Goal: Complete application form: Complete application form

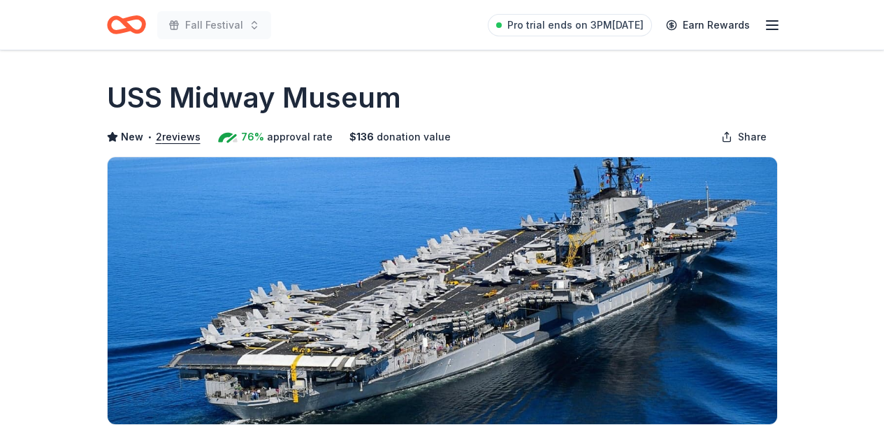
scroll to position [419, 0]
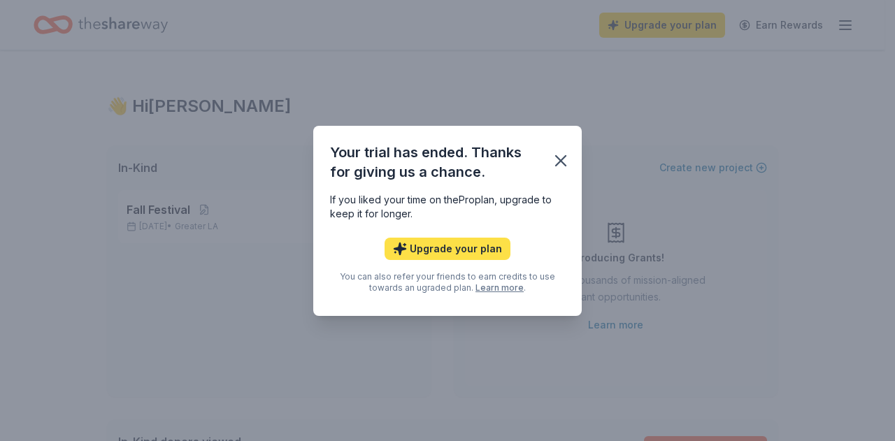
click at [477, 247] on button "Upgrade your plan" at bounding box center [447, 249] width 126 height 22
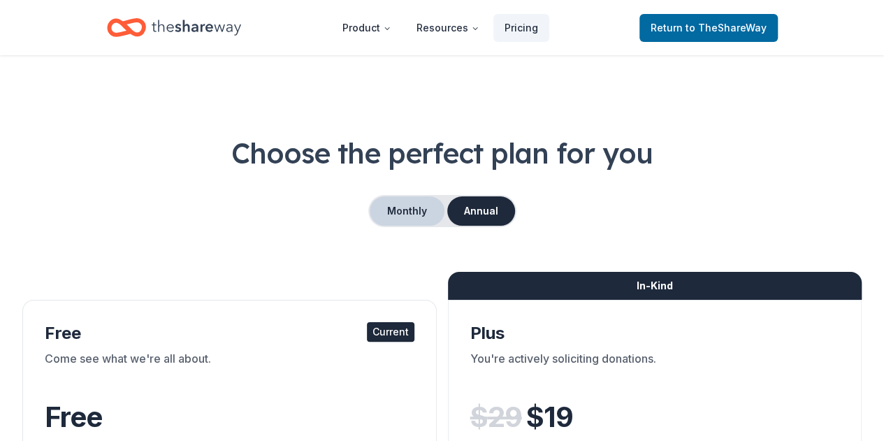
click at [413, 198] on button "Monthly" at bounding box center [407, 210] width 75 height 29
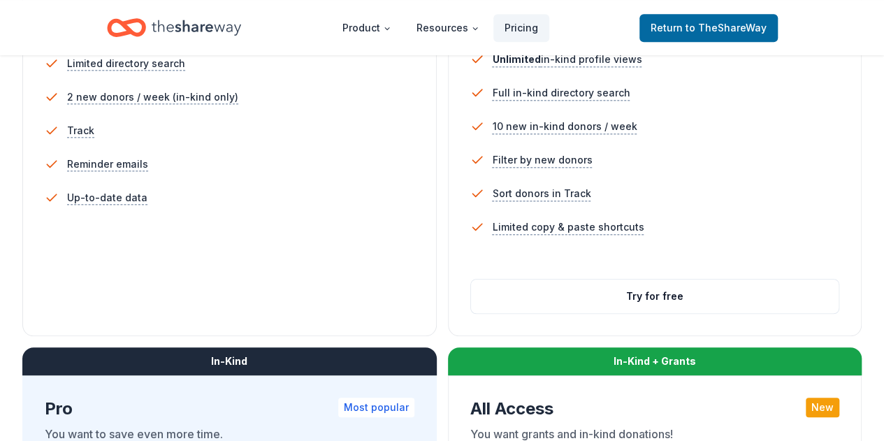
scroll to position [489, 0]
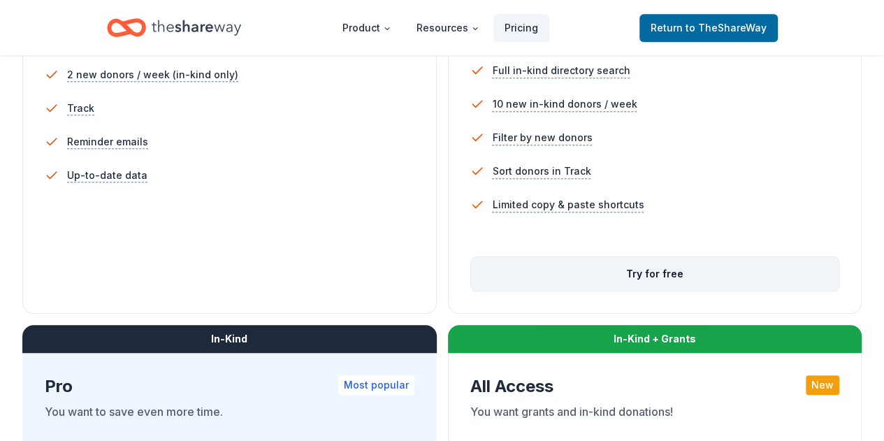
click at [471, 291] on button "Try for free" at bounding box center [655, 274] width 368 height 34
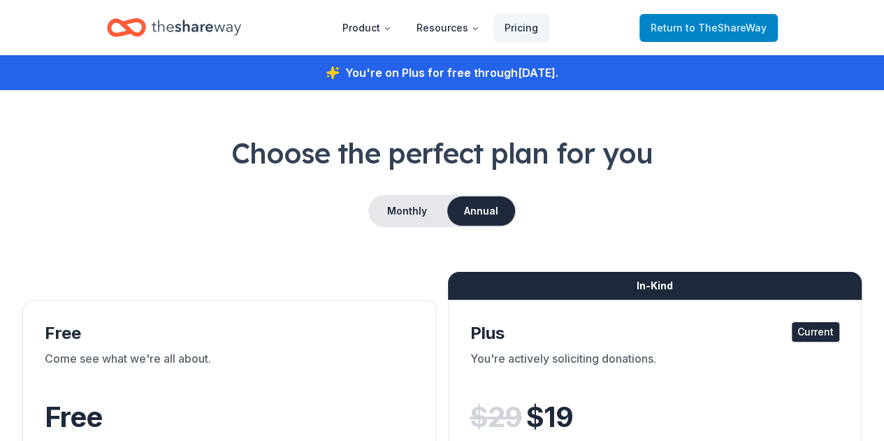
click at [716, 29] on span "to TheShareWay" at bounding box center [726, 28] width 81 height 12
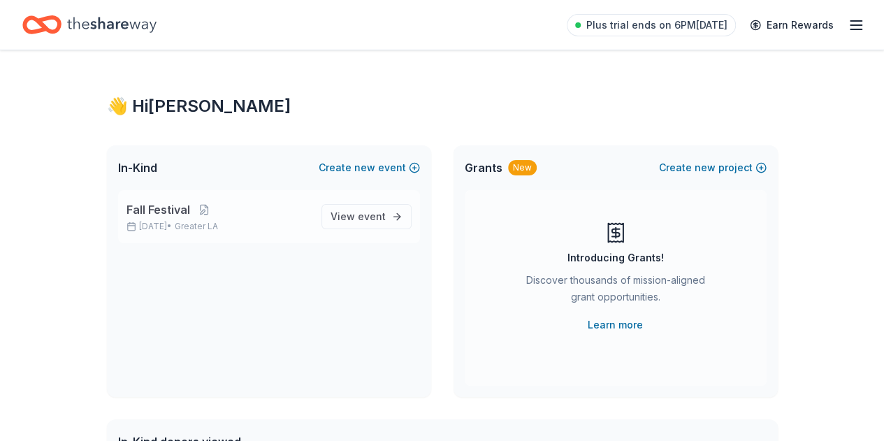
click at [183, 212] on span "Fall Festival" at bounding box center [158, 209] width 64 height 17
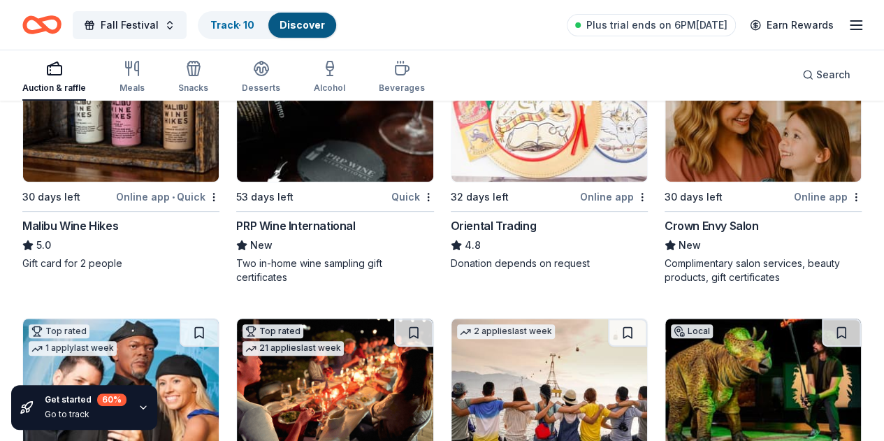
scroll to position [210, 0]
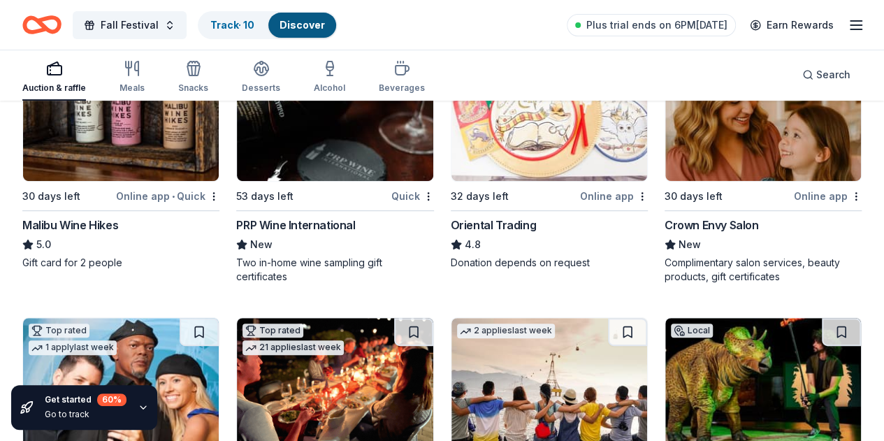
click at [129, 161] on img at bounding box center [121, 114] width 196 height 133
click at [133, 24] on span "Fall Festival" at bounding box center [130, 25] width 58 height 17
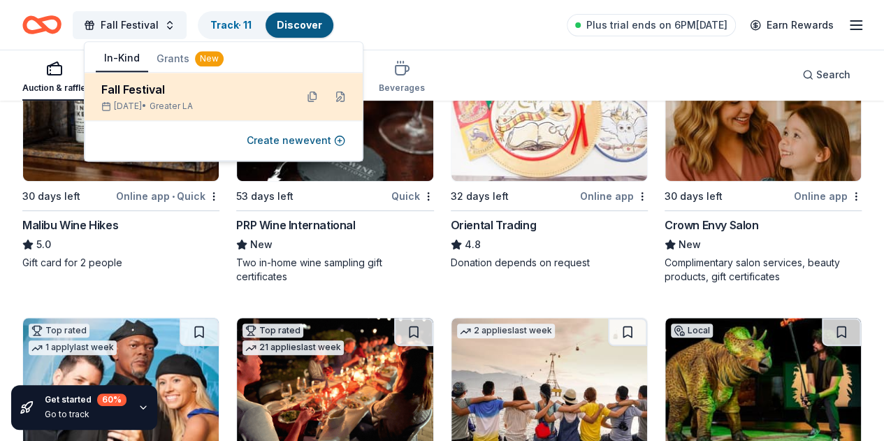
click at [189, 100] on div "Fall Festival Oct 17, 2025 • Greater LA" at bounding box center [192, 96] width 183 height 31
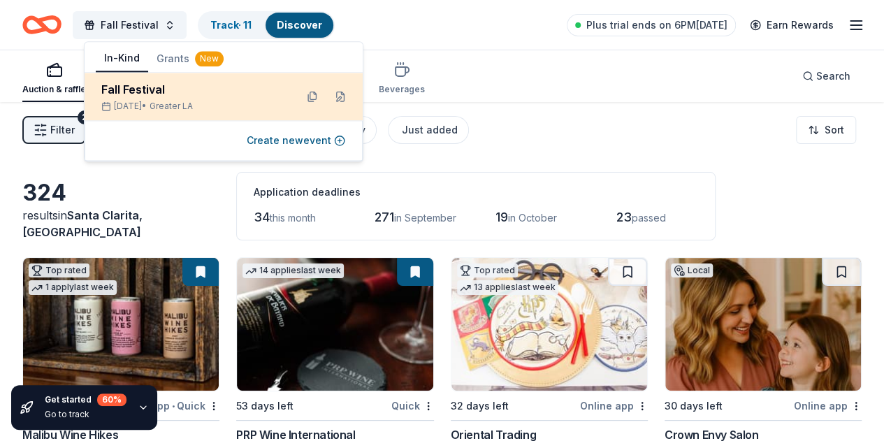
click at [125, 96] on div "Fall Festival" at bounding box center [192, 89] width 183 height 17
click at [344, 97] on button at bounding box center [340, 96] width 22 height 22
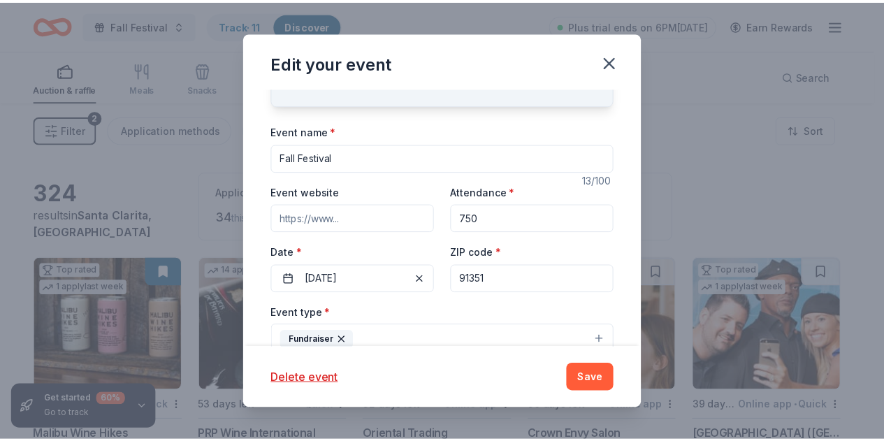
scroll to position [70, 0]
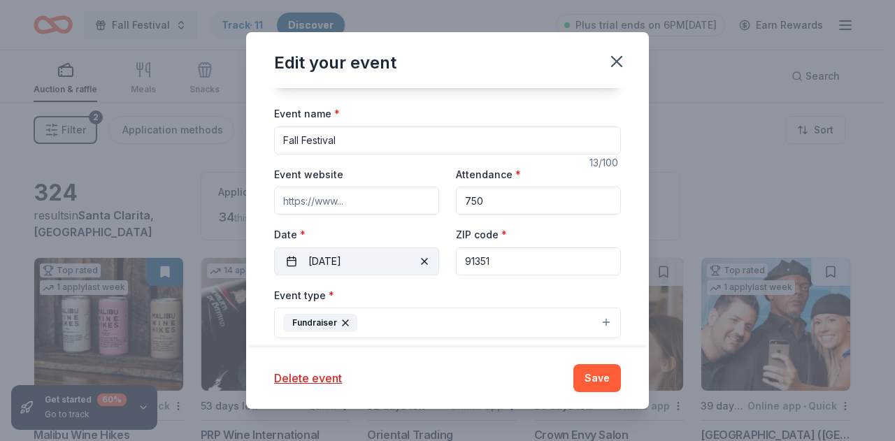
click at [368, 260] on button "10/17/2025" at bounding box center [356, 261] width 165 height 28
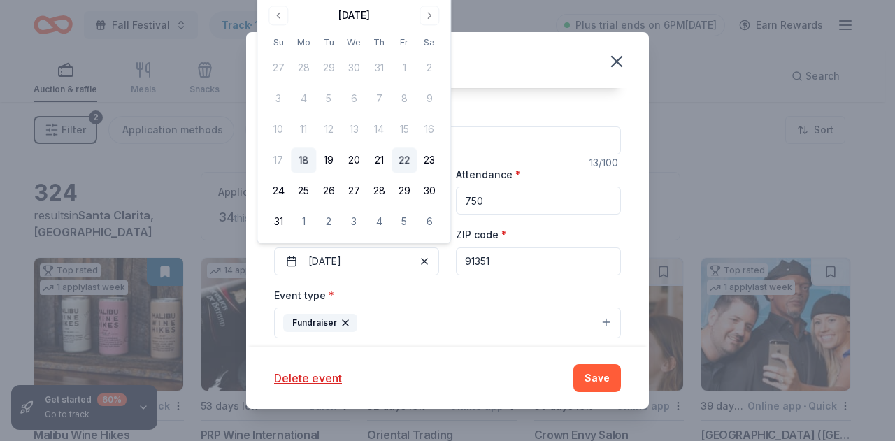
click at [412, 164] on button "22" at bounding box center [403, 160] width 25 height 25
click at [422, 13] on button "Go to next month" at bounding box center [429, 16] width 20 height 20
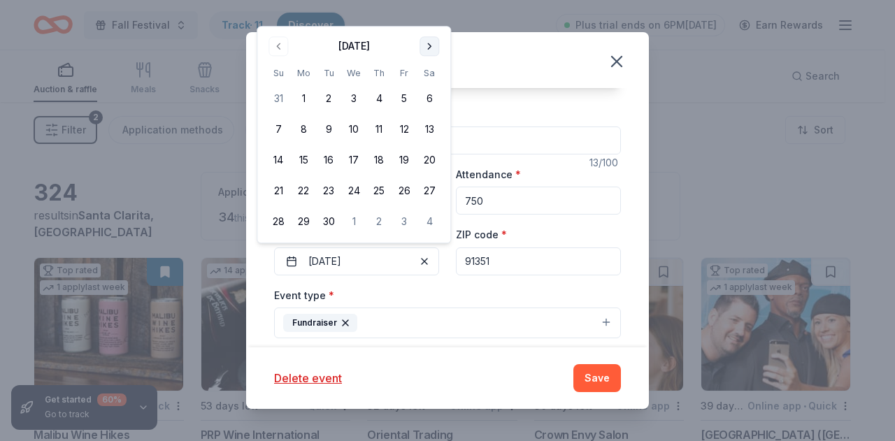
click at [422, 13] on div "Edit your event Update donors you've applied to Let donors know of any updates …" at bounding box center [447, 220] width 895 height 441
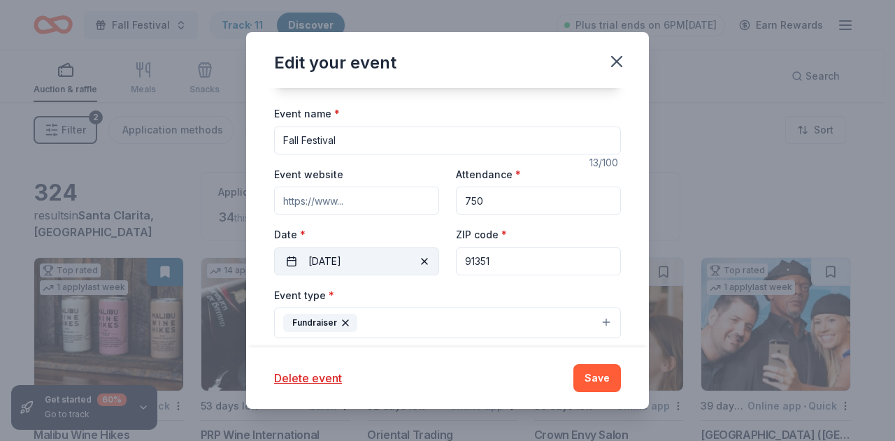
drag, startPoint x: 317, startPoint y: 261, endPoint x: 347, endPoint y: 260, distance: 29.4
click at [320, 259] on button "08/22/2025" at bounding box center [356, 261] width 165 height 28
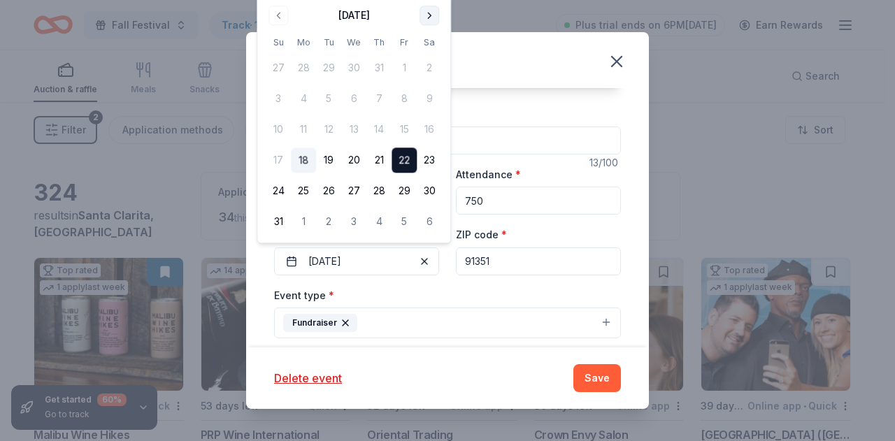
click at [429, 16] on button "Go to next month" at bounding box center [429, 16] width 20 height 20
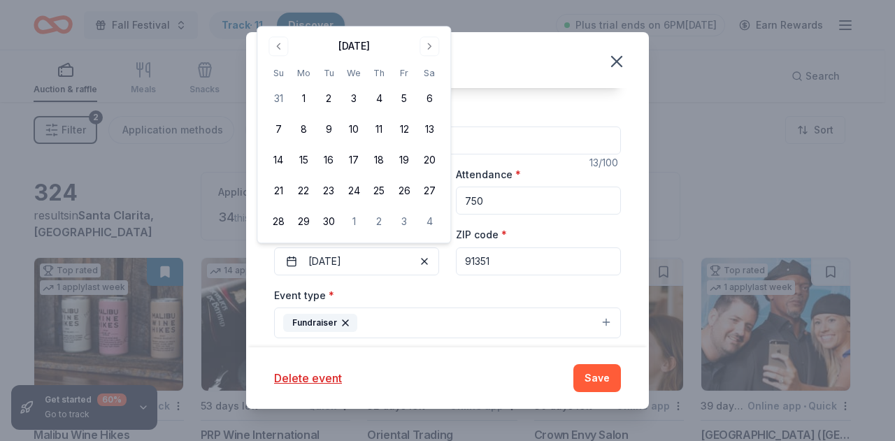
click at [440, 41] on div "September 2025" at bounding box center [354, 45] width 176 height 20
click at [435, 41] on button "Go to next month" at bounding box center [429, 46] width 20 height 20
click at [400, 190] on button "24" at bounding box center [403, 191] width 25 height 25
click at [608, 384] on button "Save" at bounding box center [597, 378] width 48 height 28
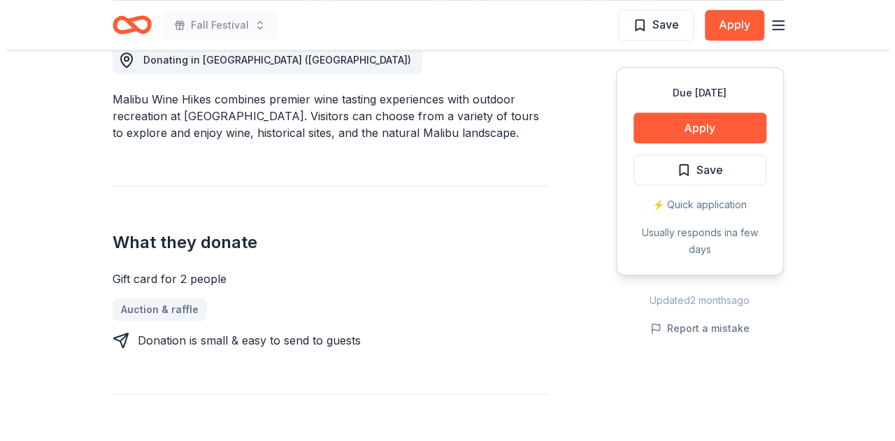
scroll to position [419, 0]
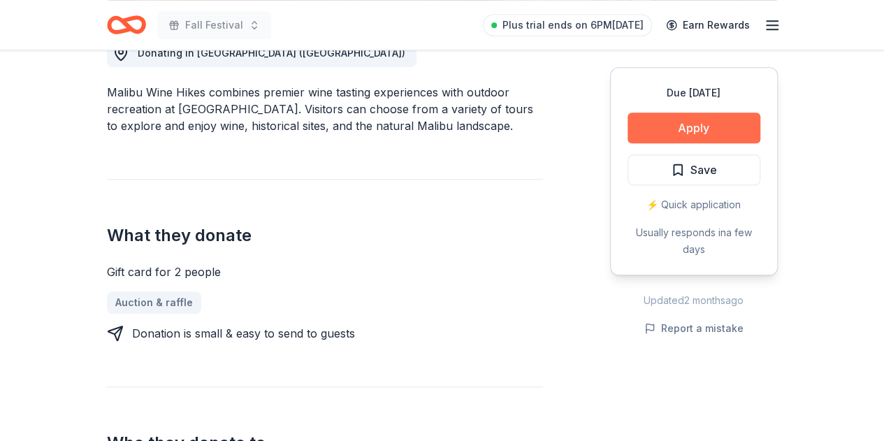
click at [671, 124] on button "Apply" at bounding box center [694, 128] width 133 height 31
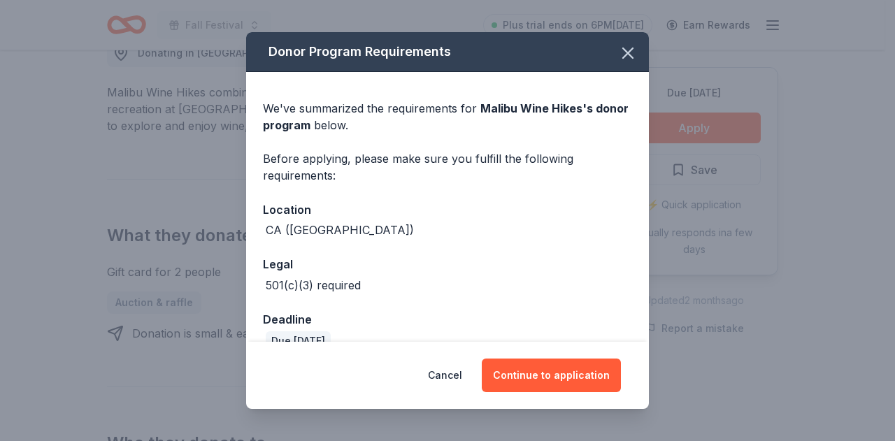
scroll to position [25, 0]
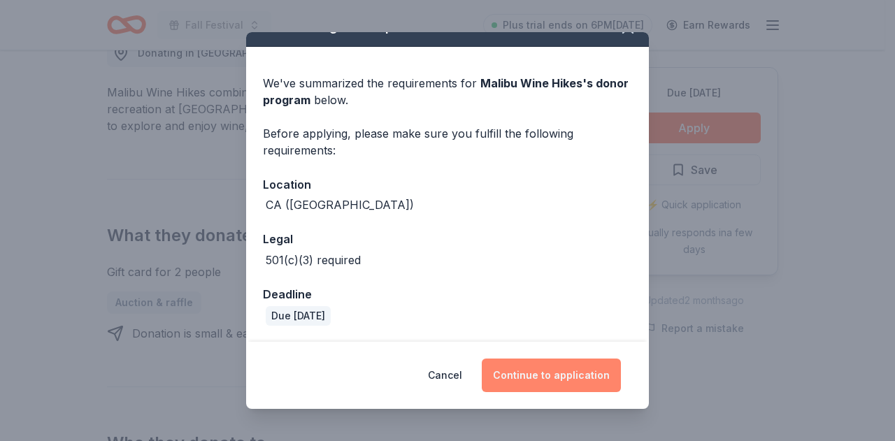
click at [575, 379] on button "Continue to application" at bounding box center [551, 376] width 139 height 34
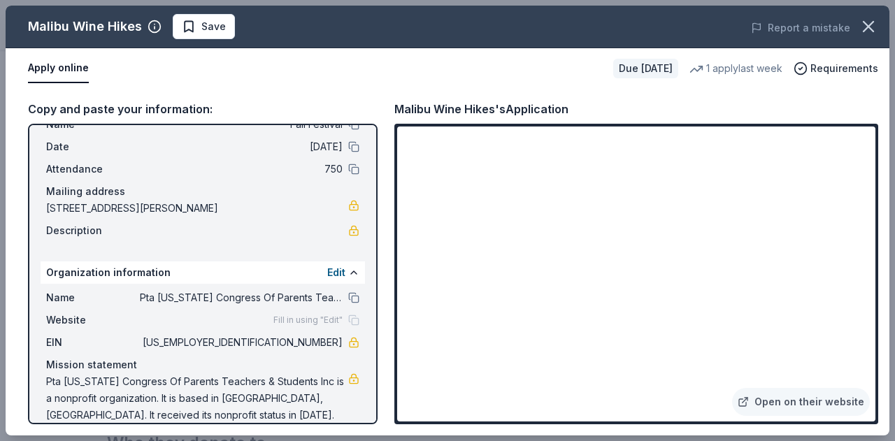
scroll to position [82, 0]
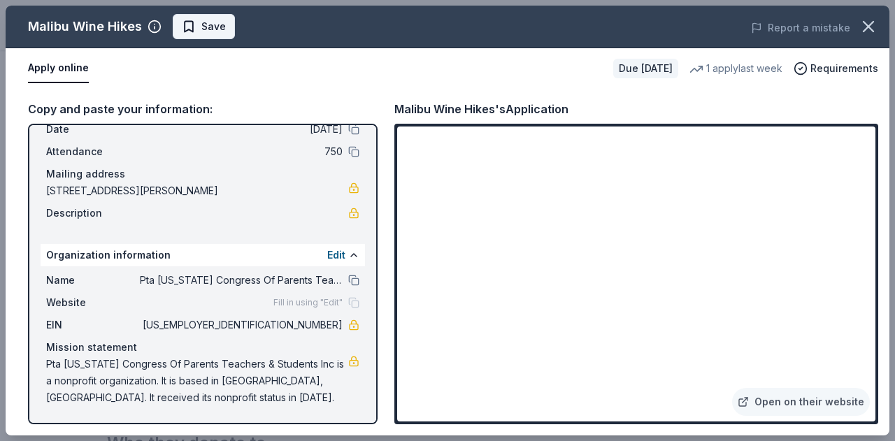
click at [216, 21] on span "Save" at bounding box center [213, 26] width 24 height 17
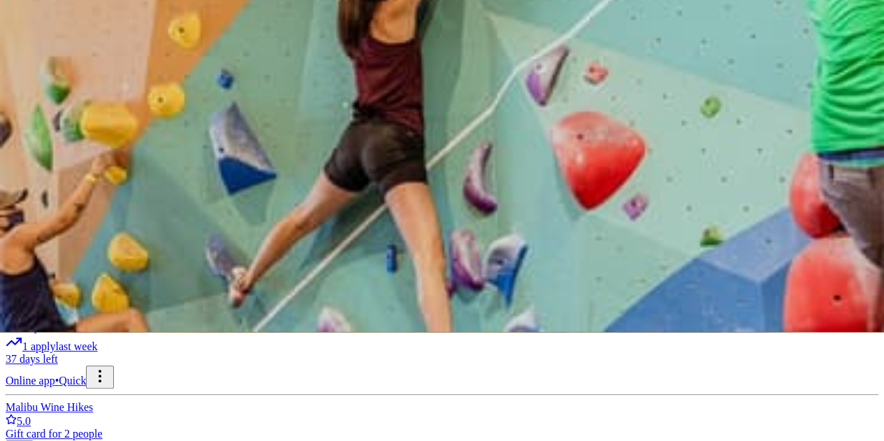
scroll to position [140, 0]
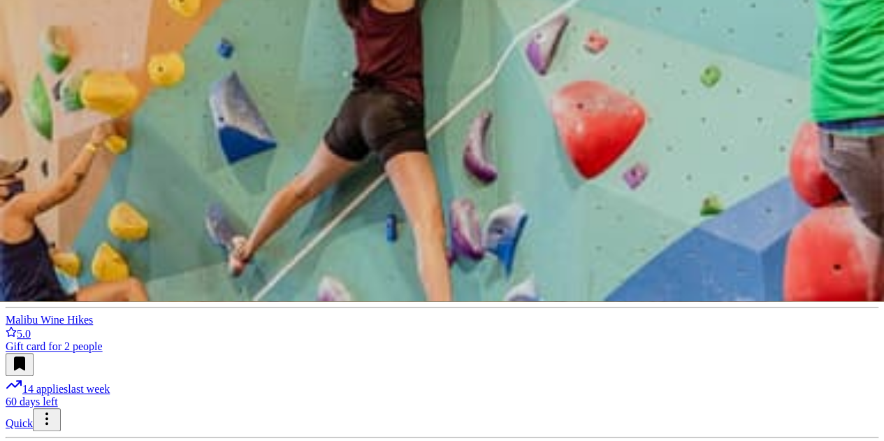
click at [584, 180] on img at bounding box center [442, 80] width 884 height 441
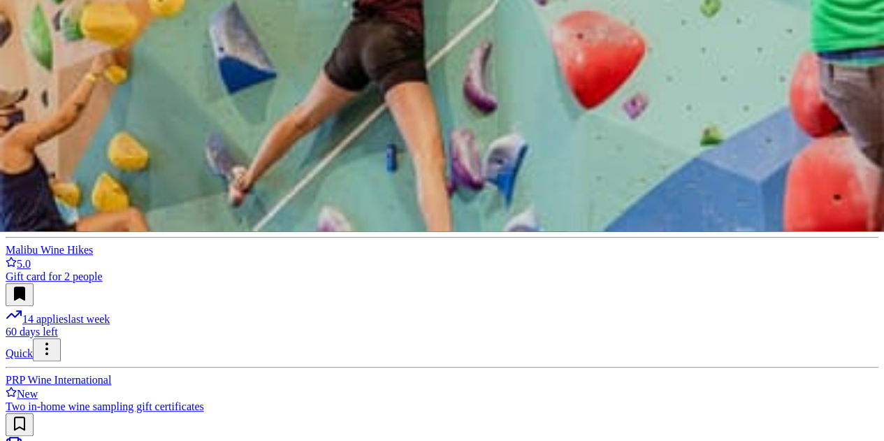
click at [788, 150] on img at bounding box center [442, 10] width 884 height 441
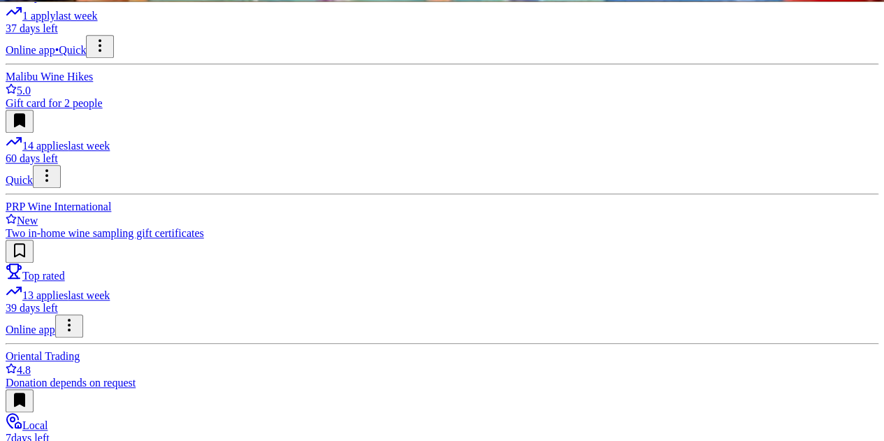
scroll to position [419, 0]
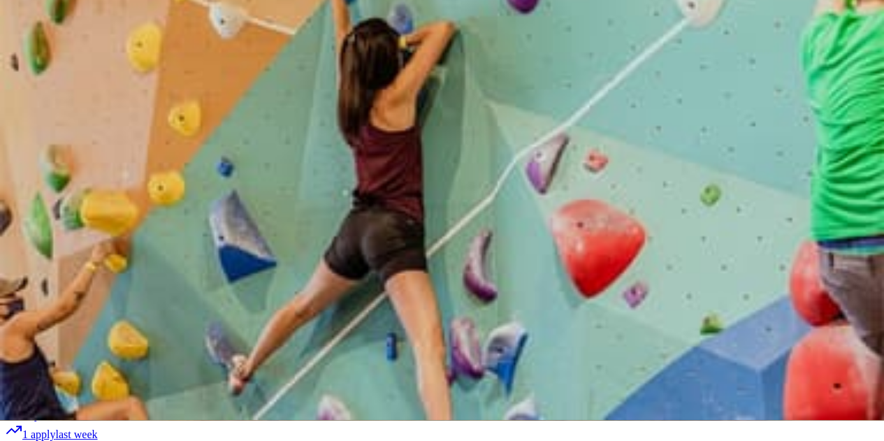
scroll to position [0, 0]
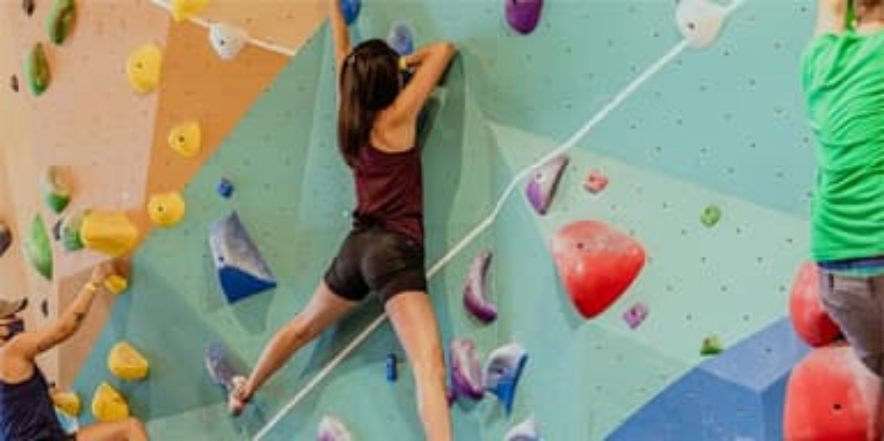
click at [64, 349] on span "this month" at bounding box center [41, 355] width 48 height 12
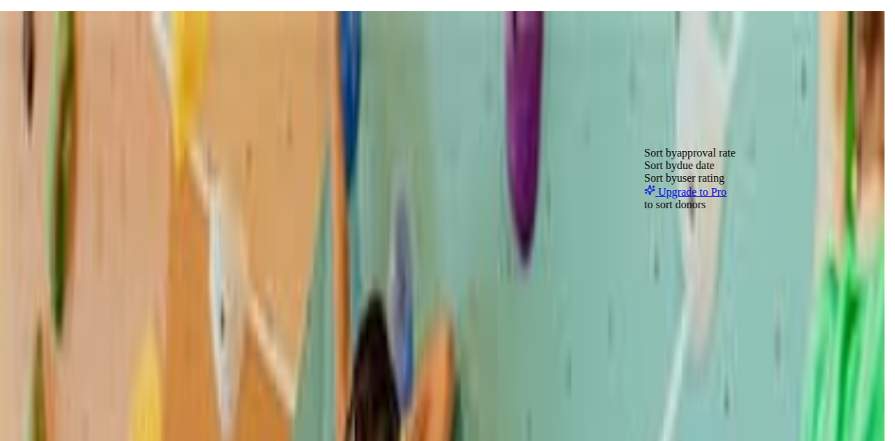
click at [722, 185] on div at bounding box center [690, 185] width 92 height 0
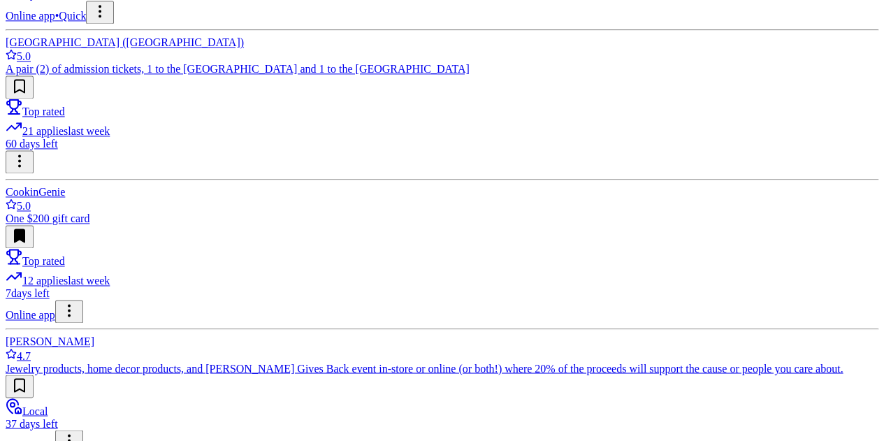
scroll to position [978, 0]
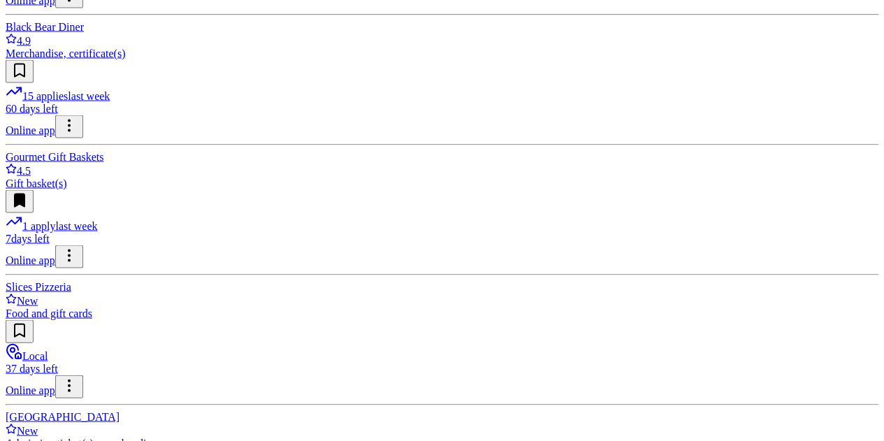
scroll to position [3880, 0]
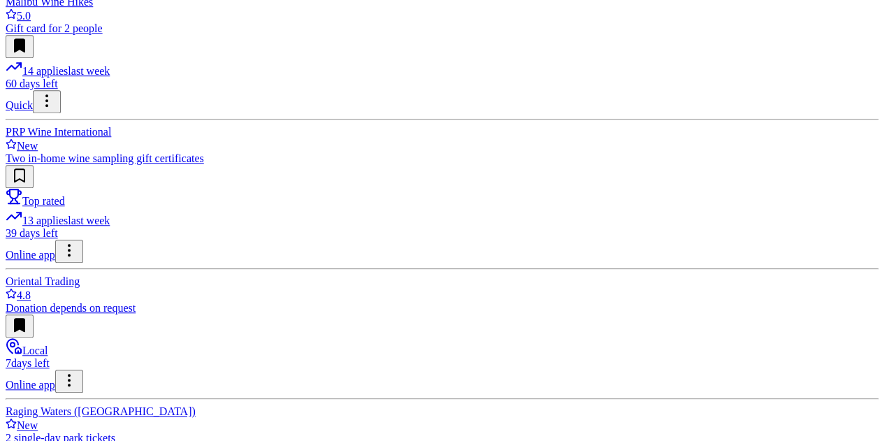
scroll to position [489, 0]
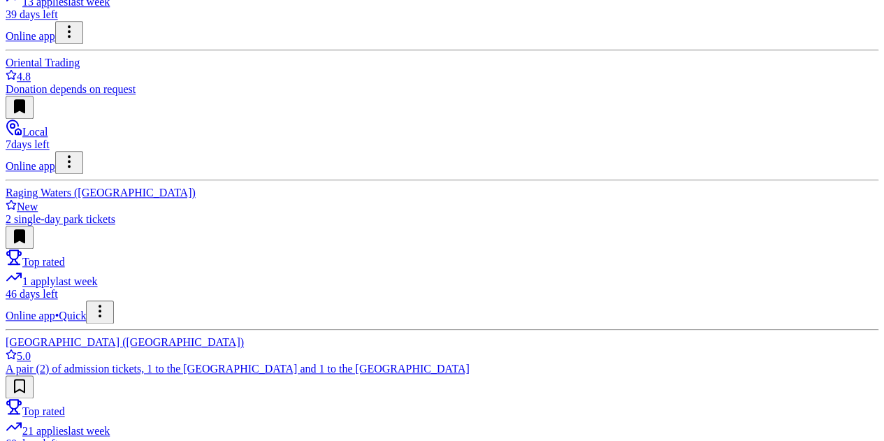
scroll to position [699, 0]
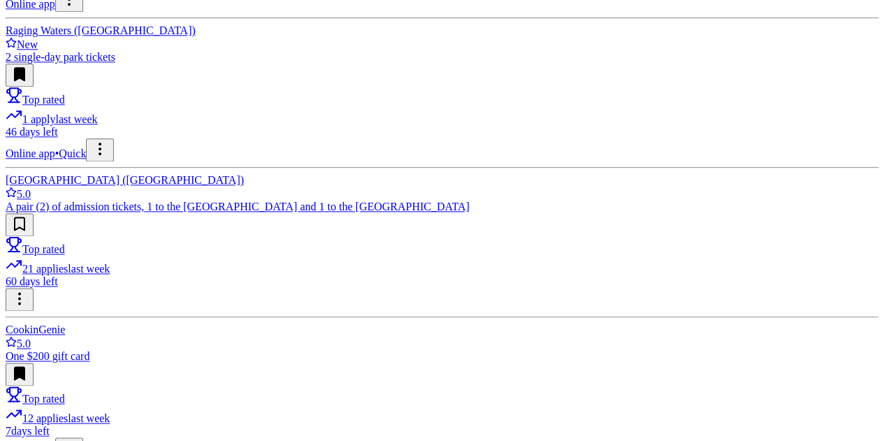
scroll to position [909, 0]
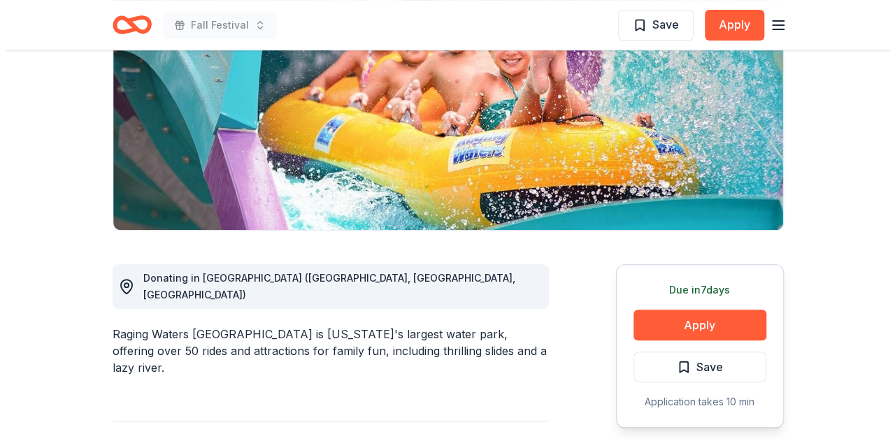
scroll to position [349, 0]
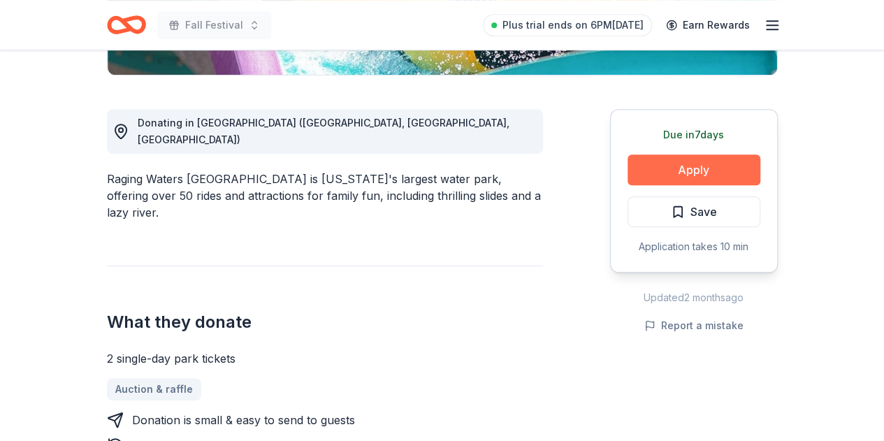
click at [674, 182] on button "Apply" at bounding box center [694, 169] width 133 height 31
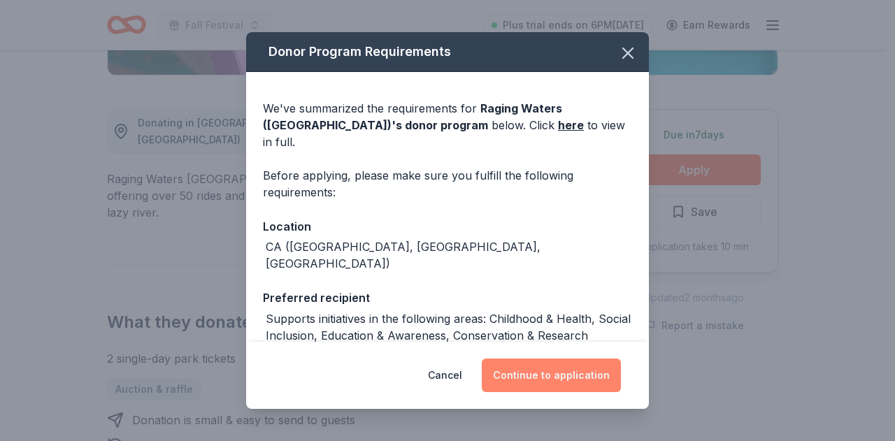
click at [545, 384] on button "Continue to application" at bounding box center [551, 376] width 139 height 34
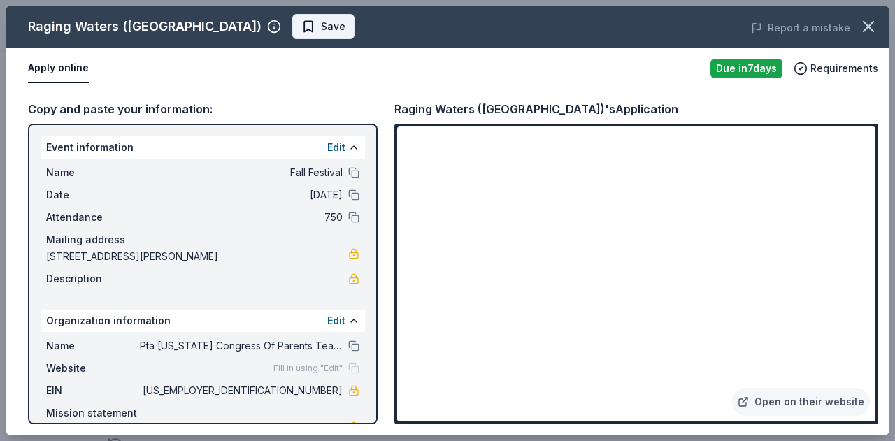
click at [321, 24] on span "Save" at bounding box center [333, 26] width 24 height 17
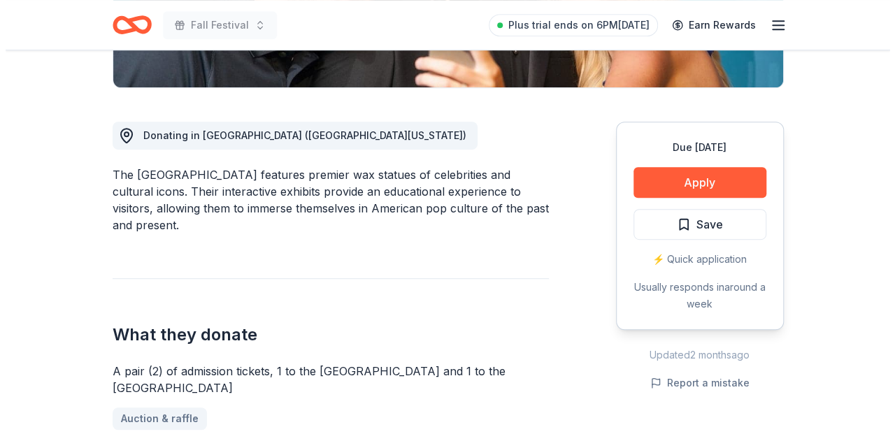
scroll to position [349, 0]
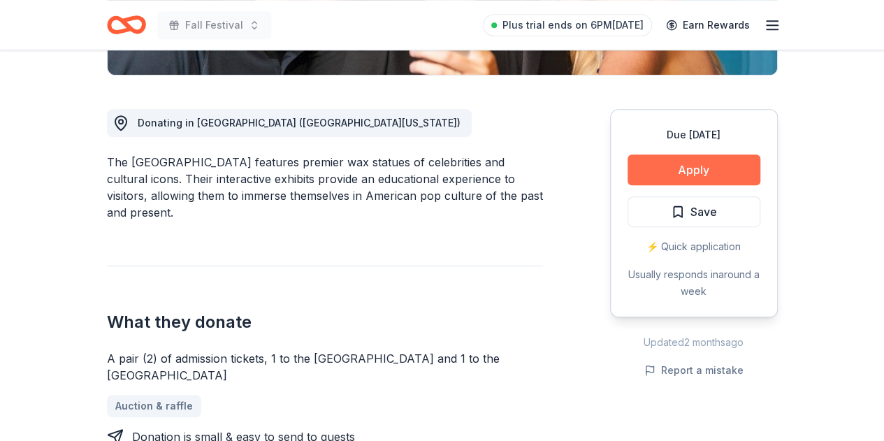
click at [713, 168] on button "Apply" at bounding box center [694, 169] width 133 height 31
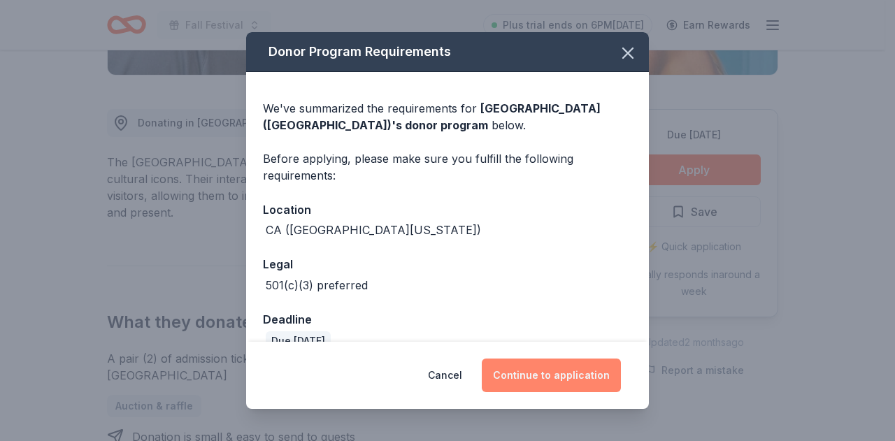
click at [541, 378] on button "Continue to application" at bounding box center [551, 376] width 139 height 34
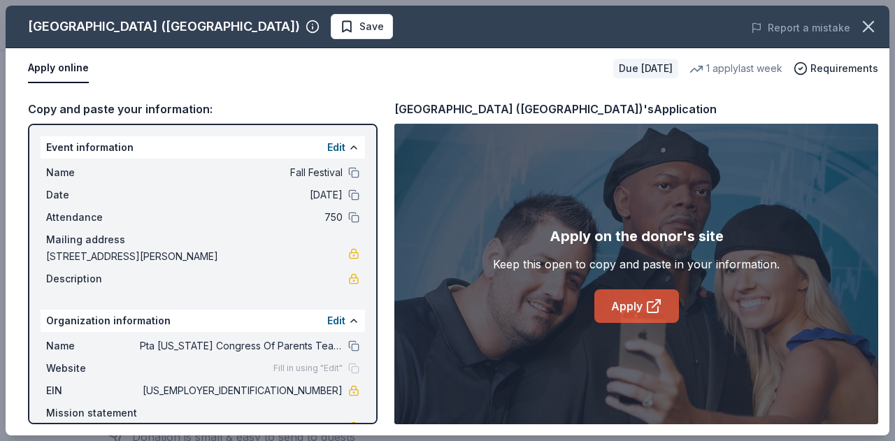
click at [658, 308] on icon at bounding box center [653, 306] width 17 height 17
click at [340, 26] on span "Save" at bounding box center [362, 26] width 44 height 17
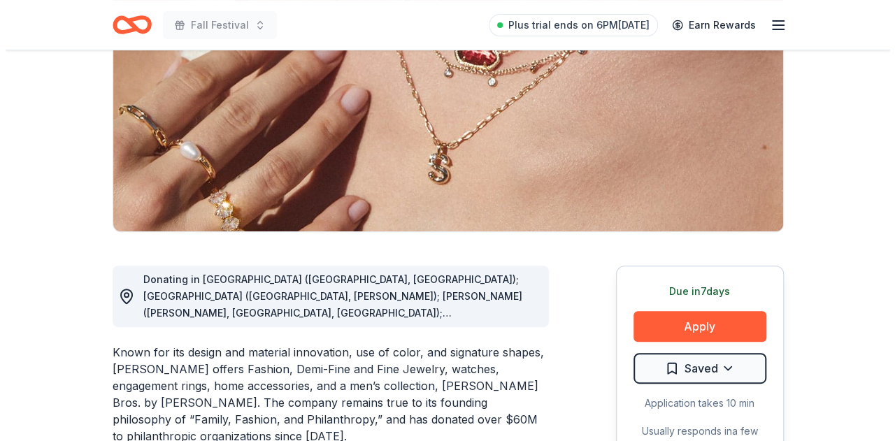
scroll to position [349, 0]
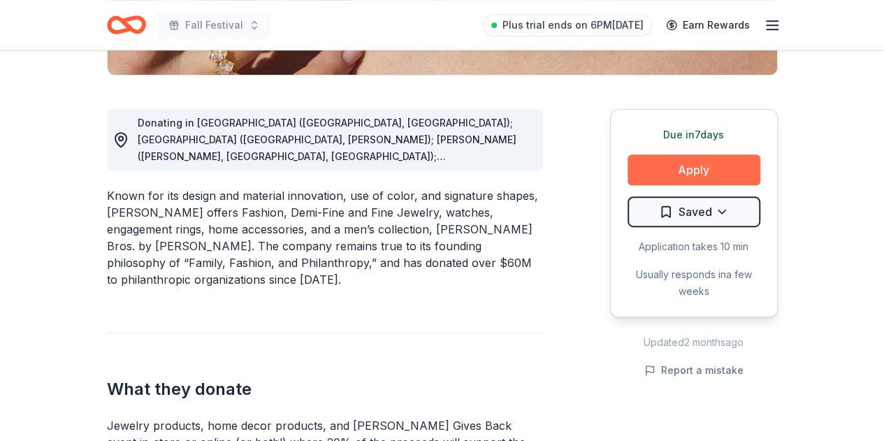
click at [680, 163] on button "Apply" at bounding box center [694, 169] width 133 height 31
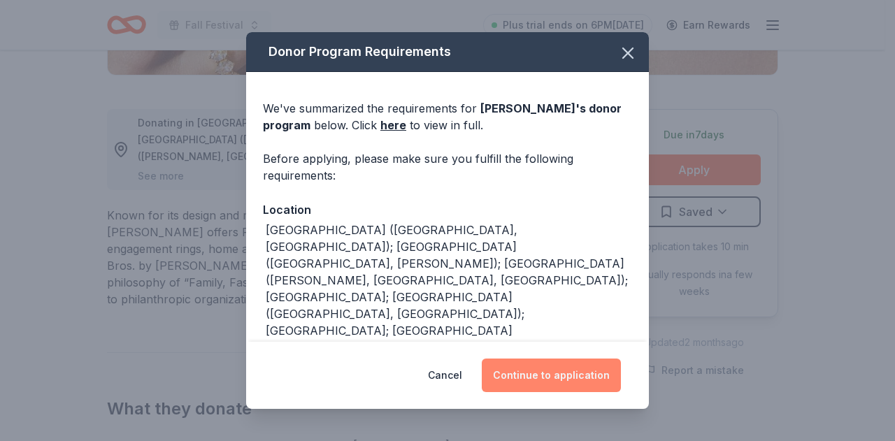
click at [540, 373] on button "Continue to application" at bounding box center [551, 376] width 139 height 34
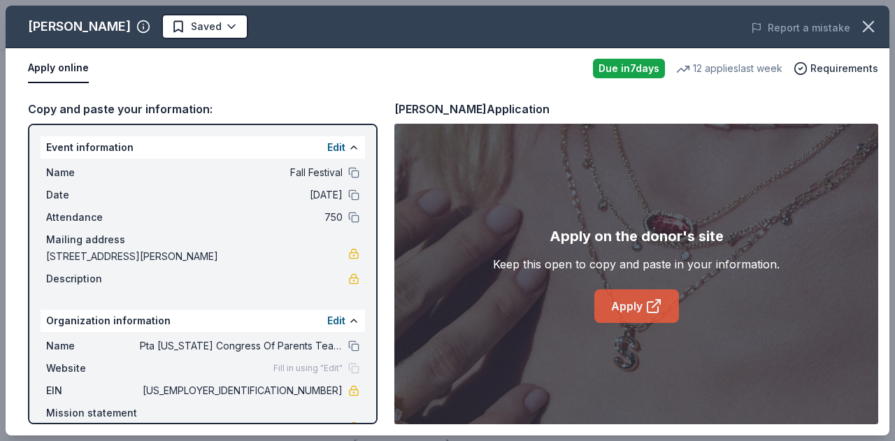
click at [640, 303] on link "Apply" at bounding box center [636, 306] width 85 height 34
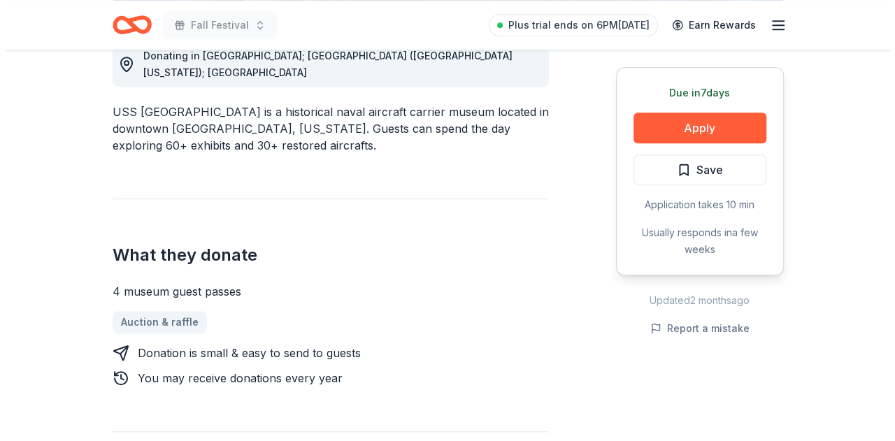
scroll to position [419, 0]
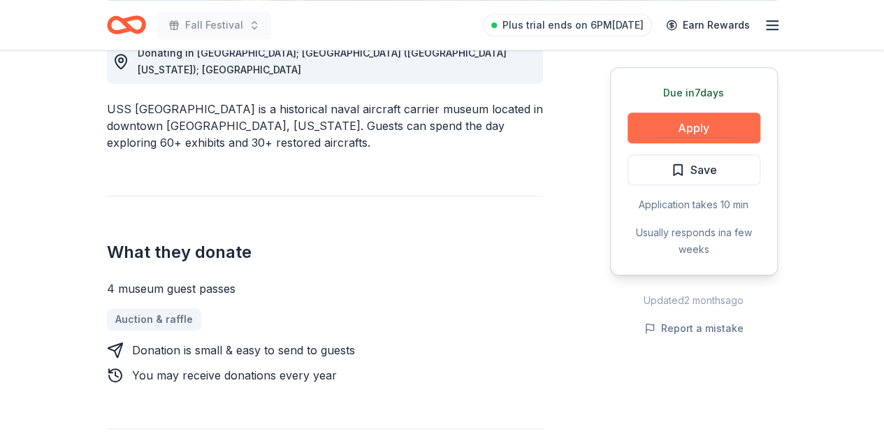
click at [739, 127] on button "Apply" at bounding box center [694, 128] width 133 height 31
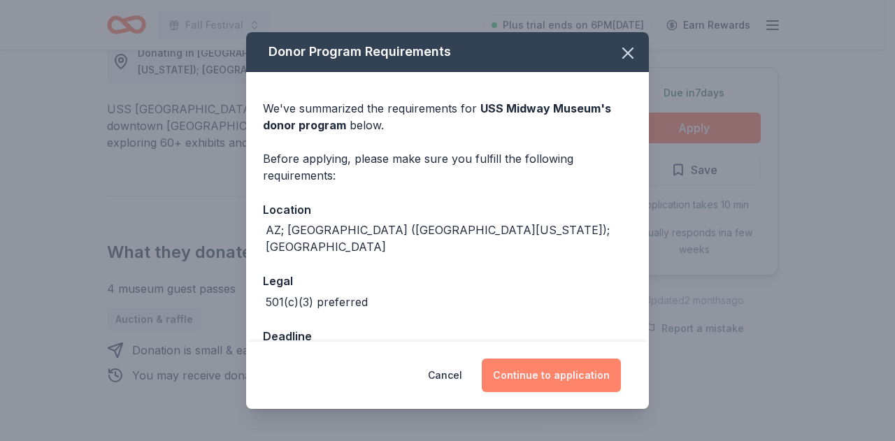
click at [574, 380] on button "Continue to application" at bounding box center [551, 376] width 139 height 34
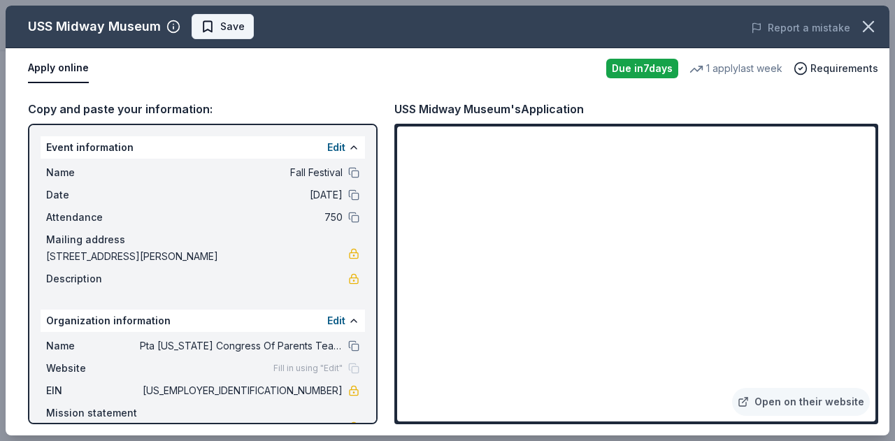
click at [238, 24] on span "Save" at bounding box center [232, 26] width 24 height 17
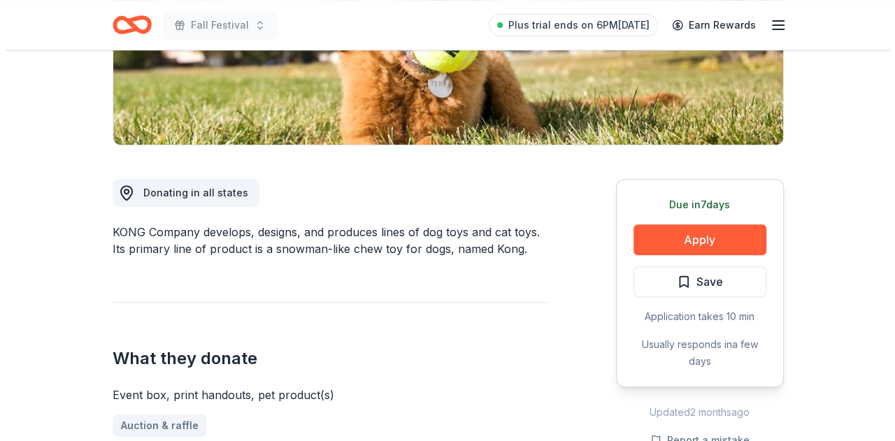
scroll to position [349, 0]
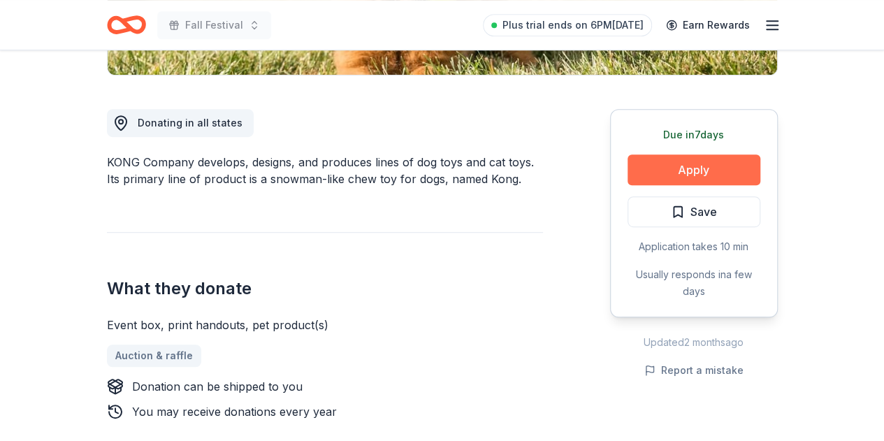
click at [708, 166] on button "Apply" at bounding box center [694, 169] width 133 height 31
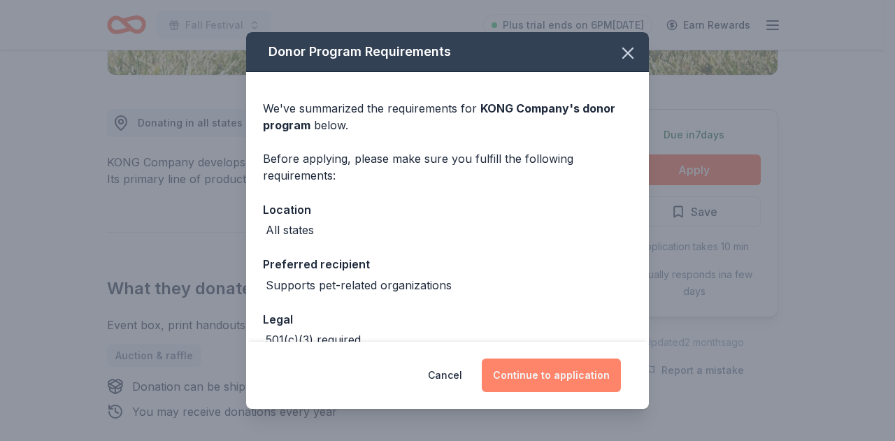
click at [551, 375] on button "Continue to application" at bounding box center [551, 376] width 139 height 34
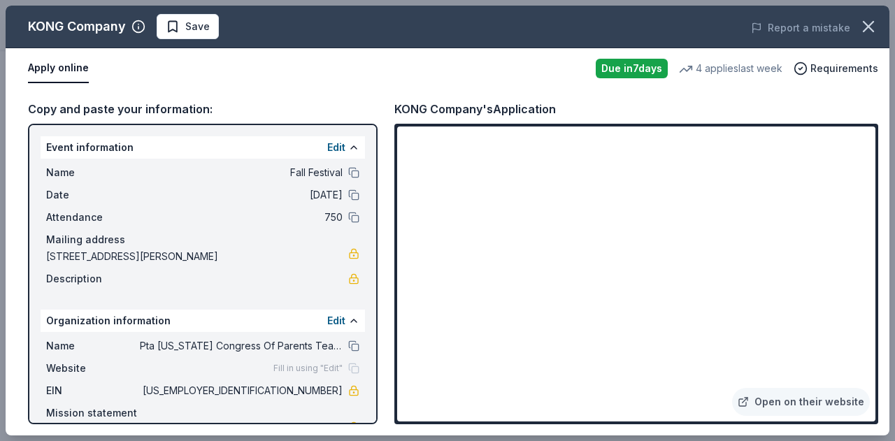
click at [507, 299] on iframe at bounding box center [636, 273] width 478 height 295
click at [187, 27] on span "Save" at bounding box center [197, 26] width 24 height 17
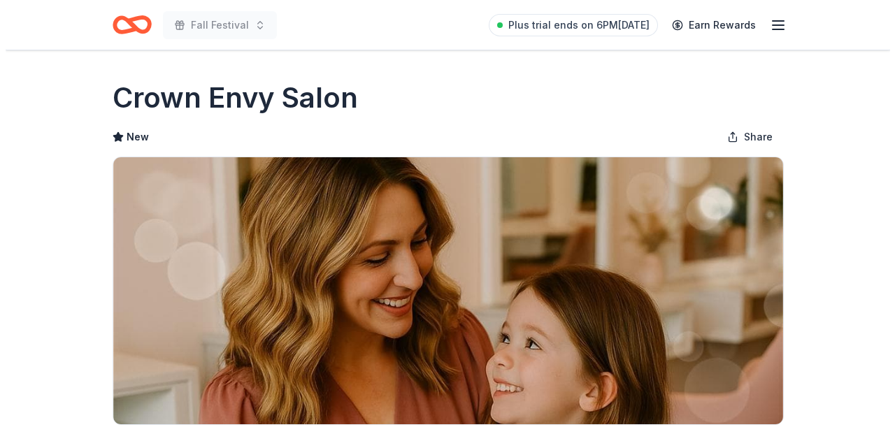
scroll to position [349, 0]
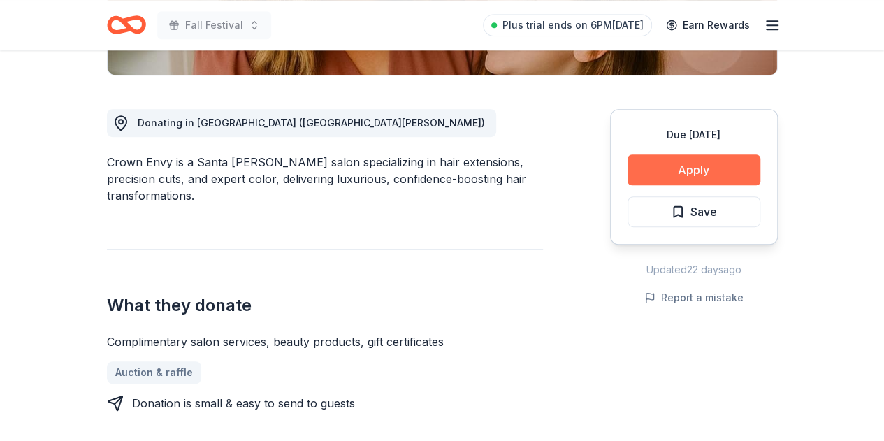
click at [742, 176] on button "Apply" at bounding box center [694, 169] width 133 height 31
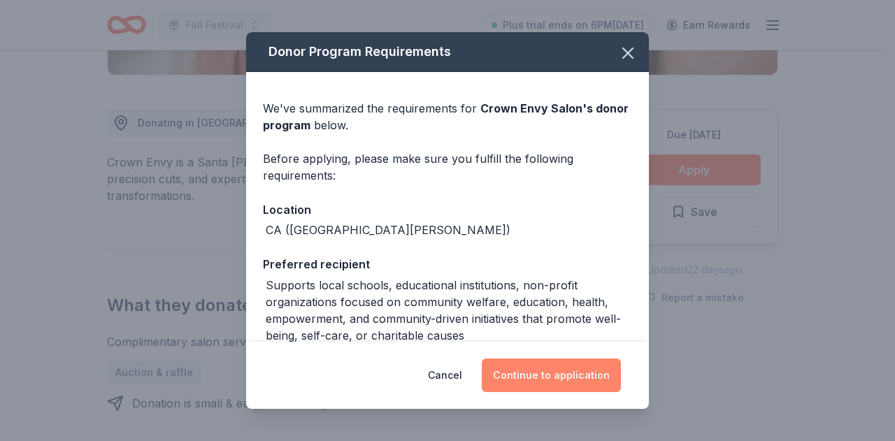
click at [582, 373] on button "Continue to application" at bounding box center [551, 376] width 139 height 34
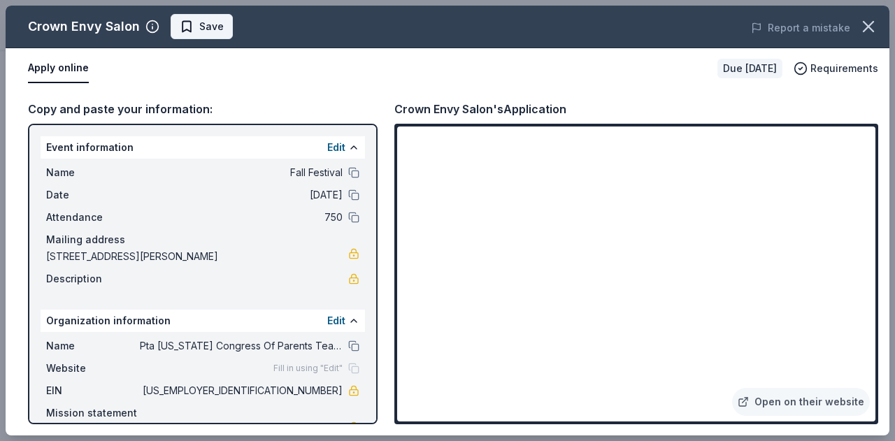
click at [189, 22] on span "Save" at bounding box center [202, 26] width 44 height 17
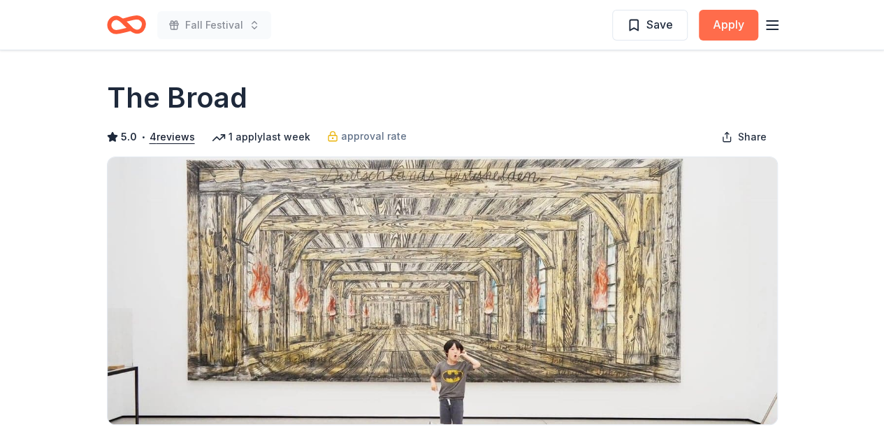
click at [749, 22] on button "Apply" at bounding box center [728, 25] width 59 height 31
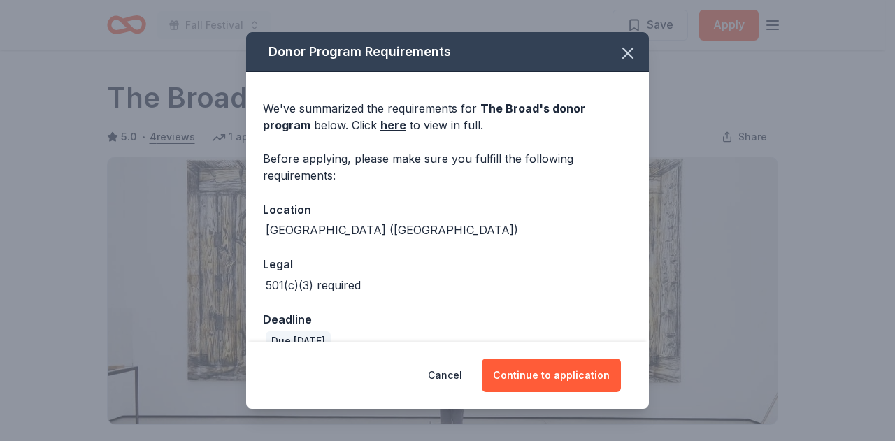
scroll to position [25, 0]
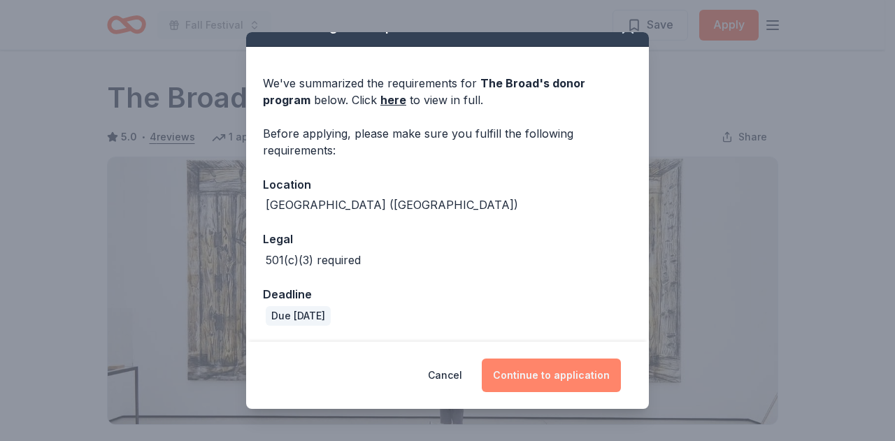
click at [535, 376] on button "Continue to application" at bounding box center [551, 376] width 139 height 34
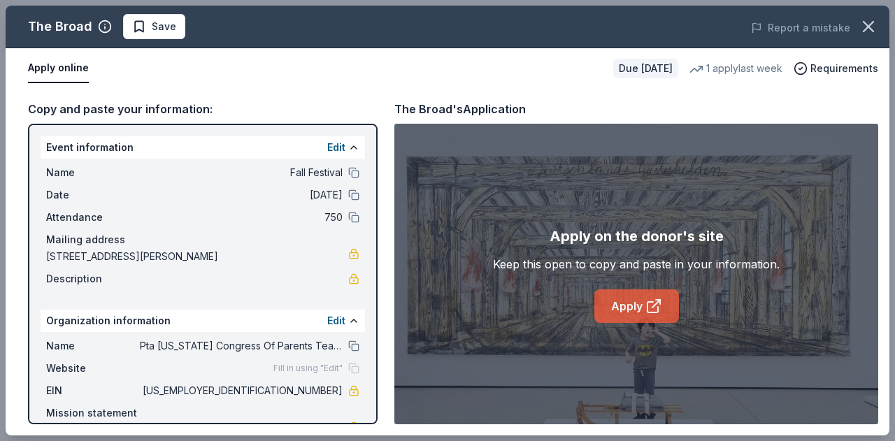
click at [628, 314] on link "Apply" at bounding box center [636, 306] width 85 height 34
drag, startPoint x: 150, startPoint y: 33, endPoint x: 196, endPoint y: 29, distance: 45.6
click at [157, 33] on span "Save" at bounding box center [164, 26] width 24 height 17
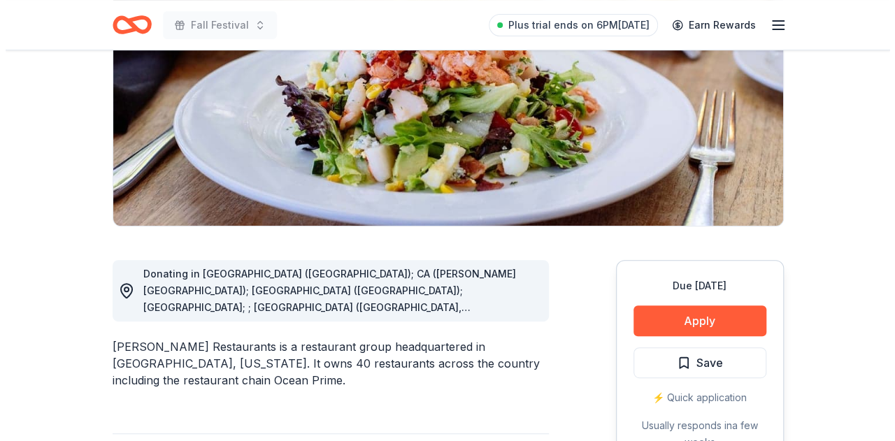
scroll to position [210, 0]
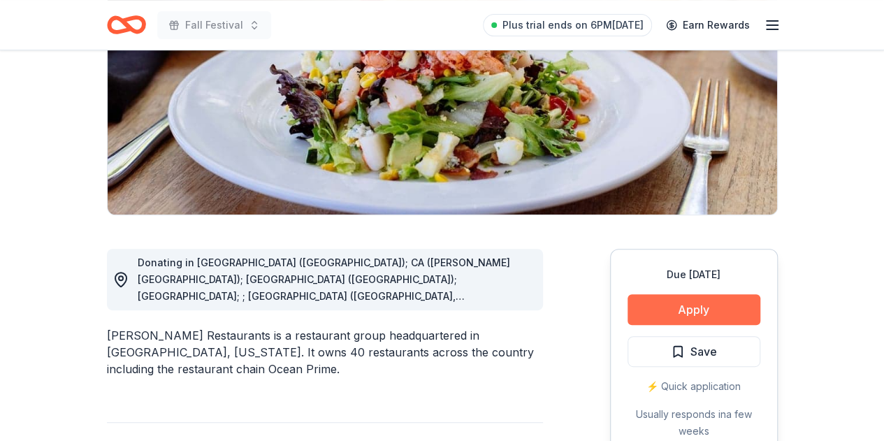
click at [700, 309] on button "Apply" at bounding box center [694, 309] width 133 height 31
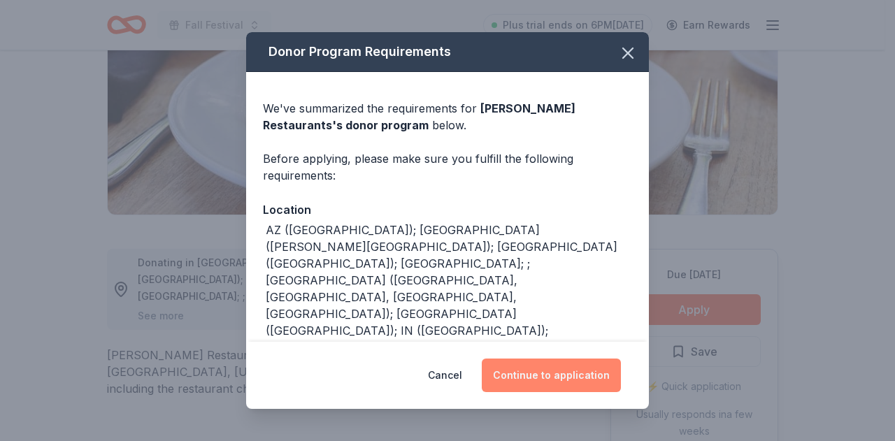
click at [567, 368] on button "Continue to application" at bounding box center [551, 376] width 139 height 34
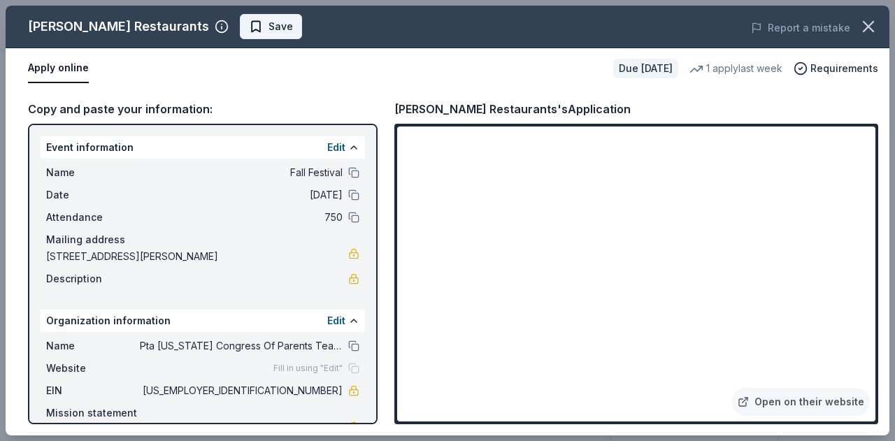
click at [277, 21] on span "Save" at bounding box center [280, 26] width 24 height 17
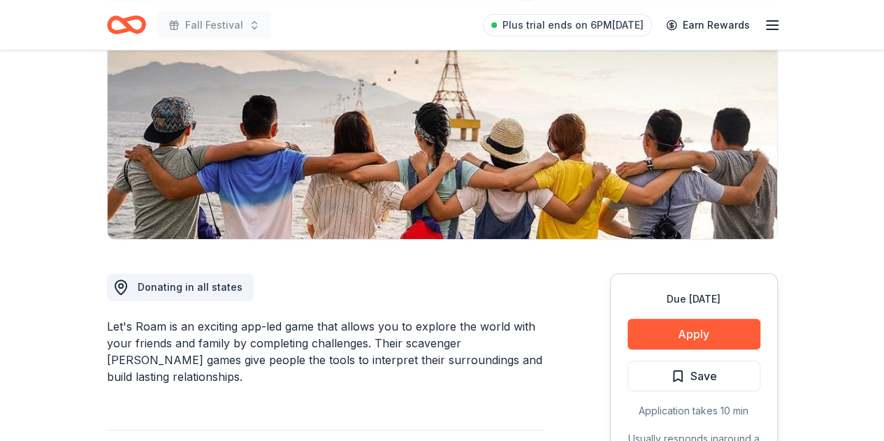
scroll to position [210, 0]
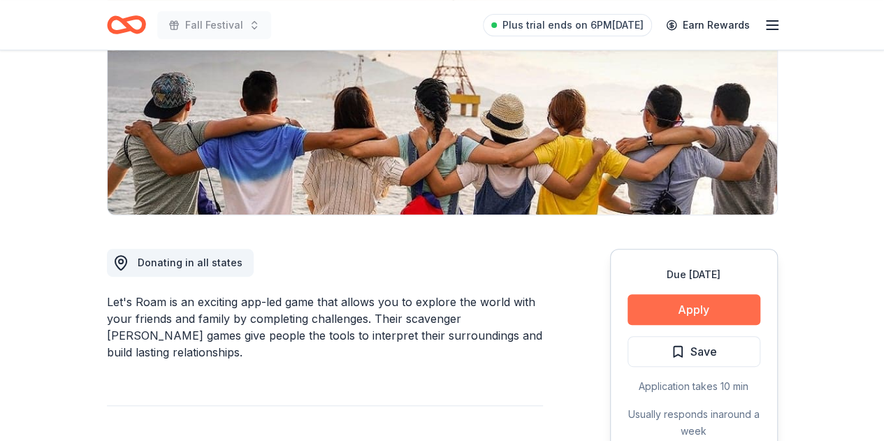
click at [706, 307] on button "Apply" at bounding box center [694, 309] width 133 height 31
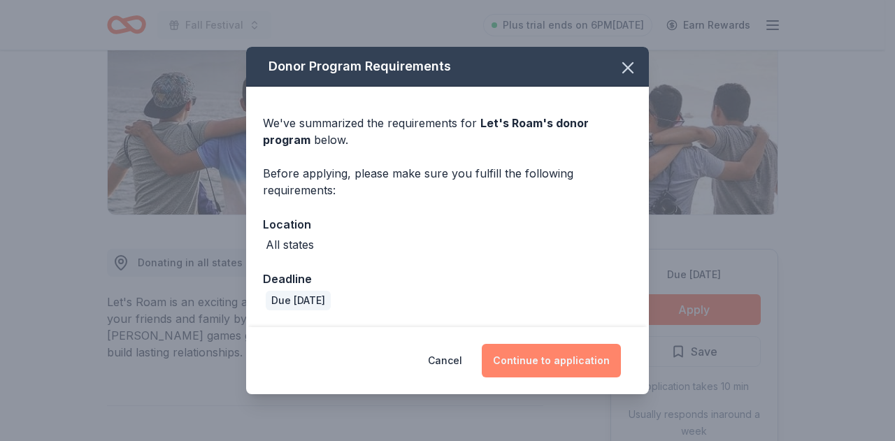
click at [569, 366] on button "Continue to application" at bounding box center [551, 361] width 139 height 34
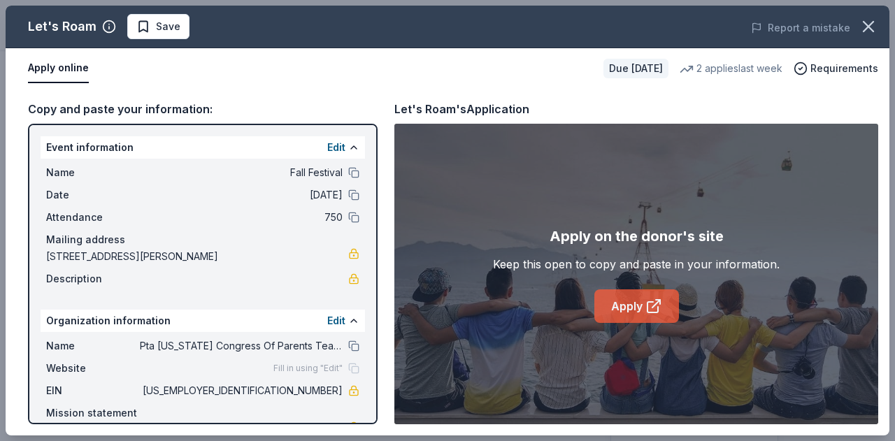
click at [651, 298] on icon at bounding box center [653, 306] width 17 height 17
click at [133, 27] on button "Save" at bounding box center [158, 26] width 62 height 25
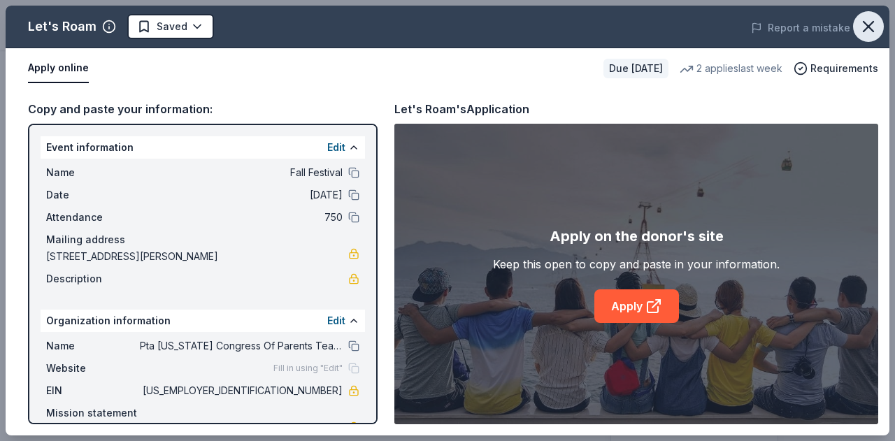
click at [876, 26] on icon "button" at bounding box center [868, 27] width 20 height 20
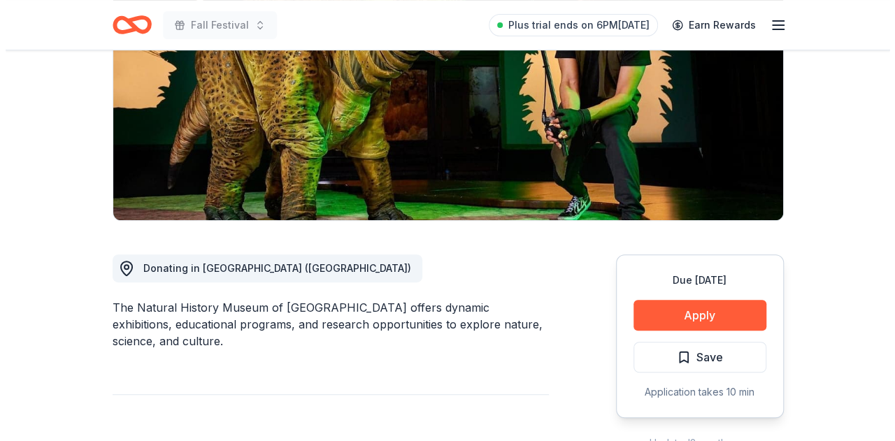
scroll to position [349, 0]
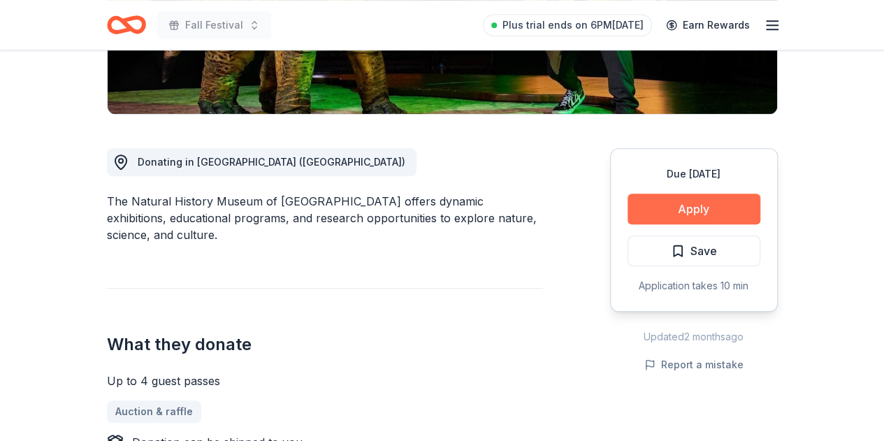
click at [702, 194] on button "Apply" at bounding box center [694, 209] width 133 height 31
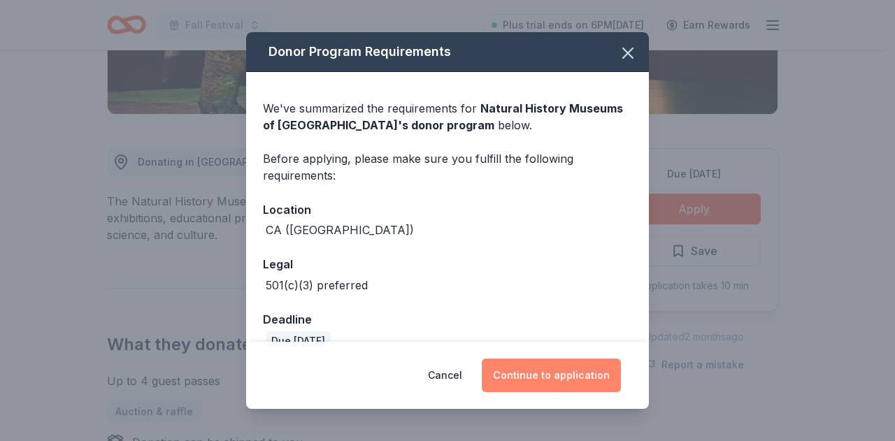
click at [549, 377] on button "Continue to application" at bounding box center [551, 376] width 139 height 34
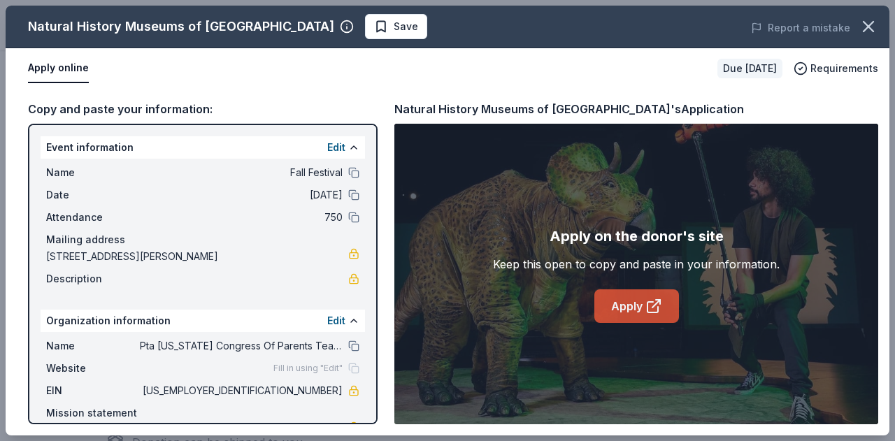
click at [625, 301] on link "Apply" at bounding box center [636, 306] width 85 height 34
click at [393, 22] on span "Save" at bounding box center [405, 26] width 24 height 17
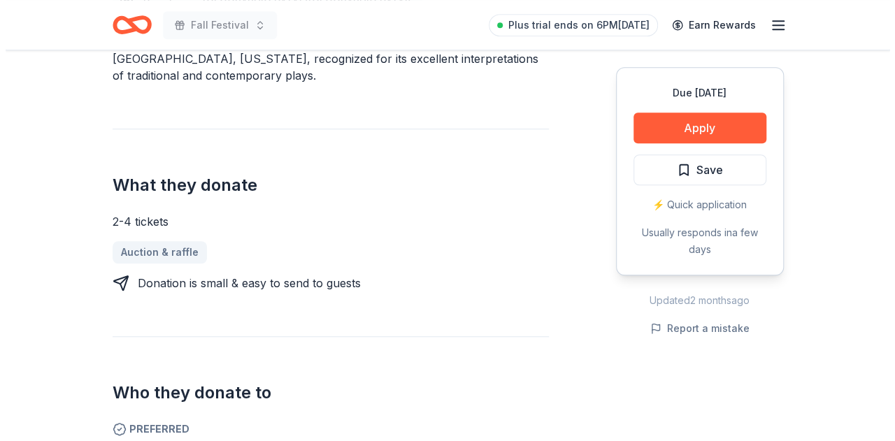
scroll to position [489, 0]
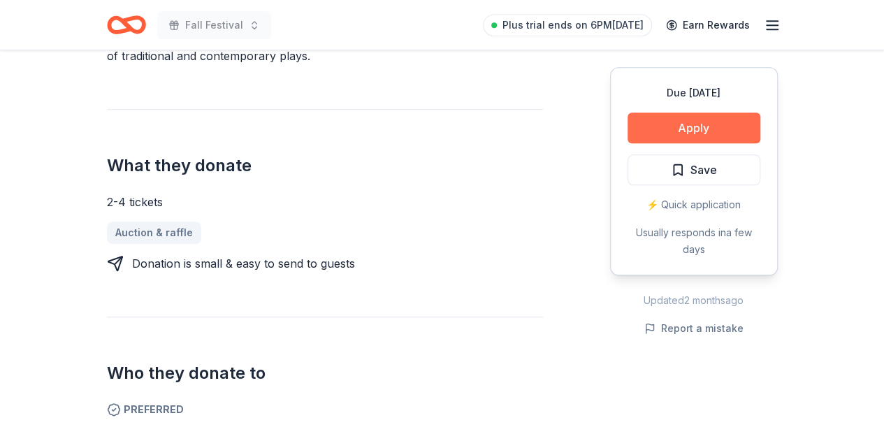
click at [717, 126] on button "Apply" at bounding box center [694, 128] width 133 height 31
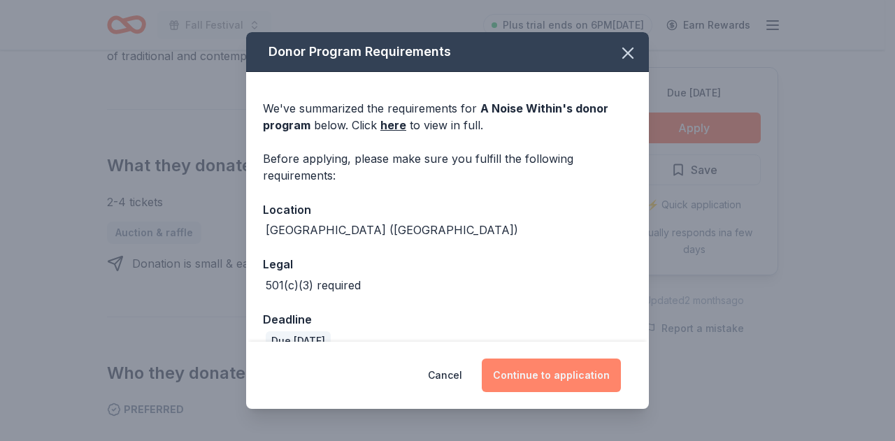
click at [564, 371] on button "Continue to application" at bounding box center [551, 376] width 139 height 34
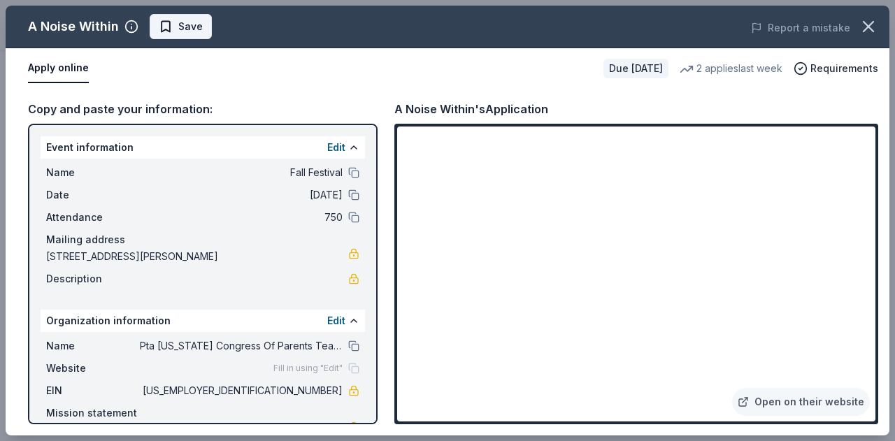
click at [186, 20] on span "Save" at bounding box center [190, 26] width 24 height 17
